Goal: Task Accomplishment & Management: Use online tool/utility

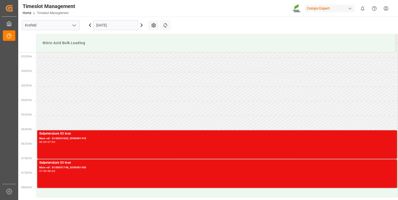
scroll to position [96, 0]
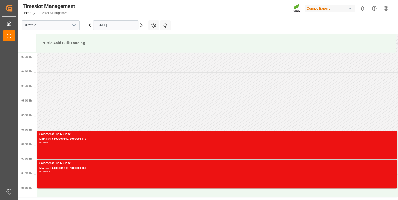
click at [89, 25] on icon at bounding box center [90, 25] width 2 height 3
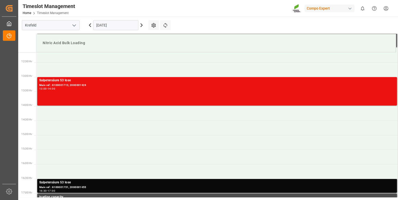
scroll to position [376, 0]
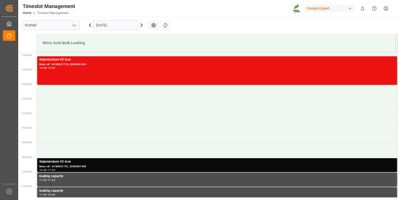
scroll to position [376, 0]
